Goal: Navigation & Orientation: Find specific page/section

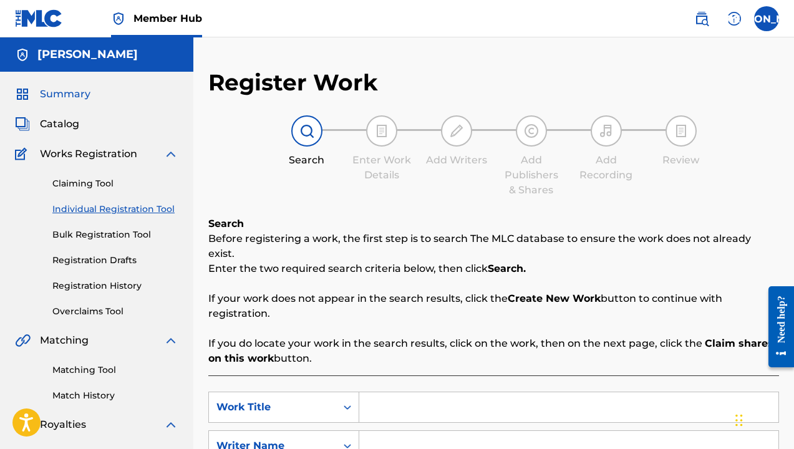
click at [27, 101] on img at bounding box center [22, 94] width 15 height 15
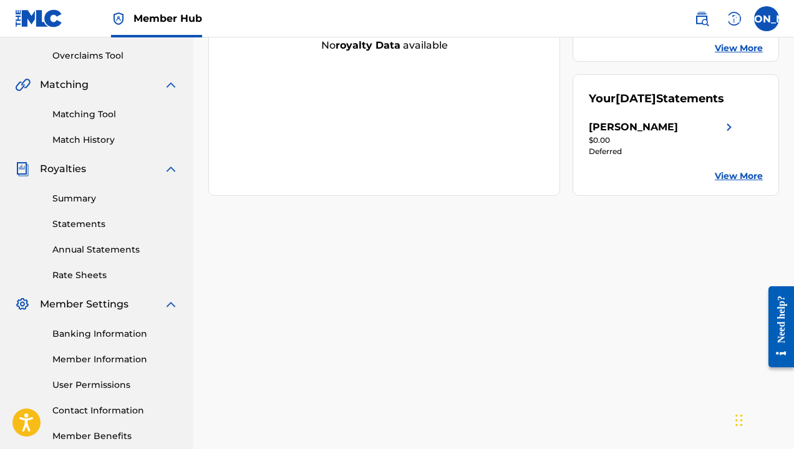
scroll to position [272, 0]
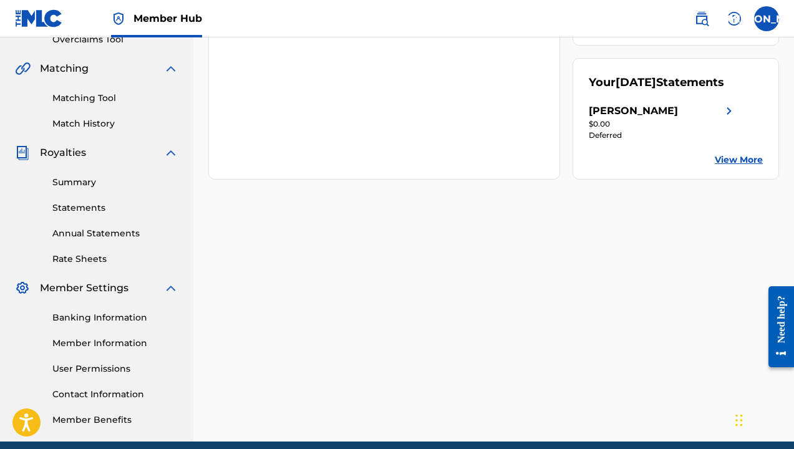
click at [742, 167] on div "Your [DATE] Statements [PERSON_NAME] $0.00 Deferred View More" at bounding box center [676, 119] width 206 height 122
click at [742, 167] on link "View More" at bounding box center [739, 159] width 48 height 13
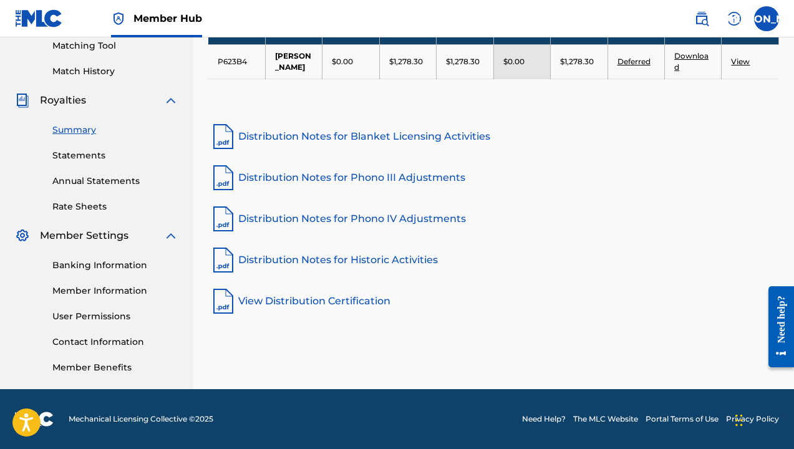
scroll to position [324, 0]
click at [85, 262] on link "Banking Information" at bounding box center [115, 265] width 126 height 13
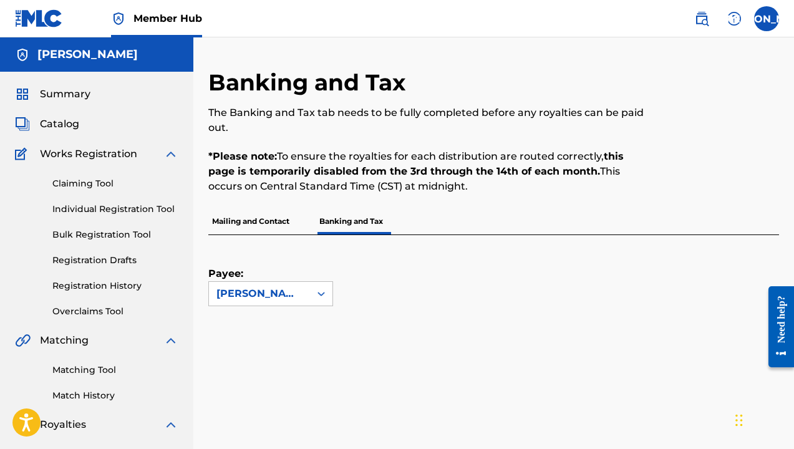
click at [78, 79] on div "Summary Catalog Works Registration Claiming Tool Individual Registration Tool B…" at bounding box center [96, 393] width 193 height 642
click at [78, 88] on span "Summary" at bounding box center [65, 94] width 51 height 15
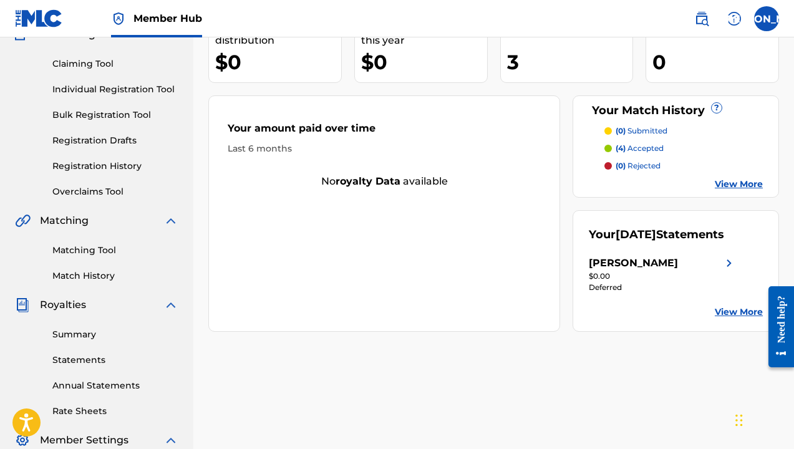
scroll to position [191, 0]
